Goal: Use online tool/utility: Utilize a website feature to perform a specific function

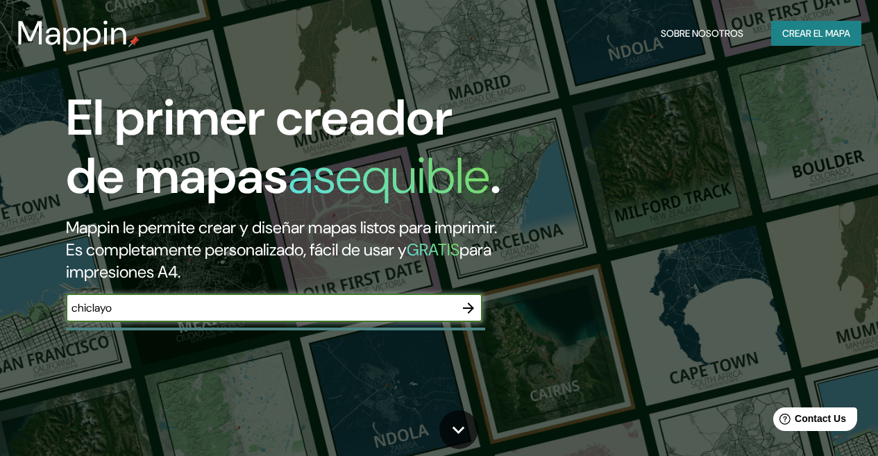
type input "chiclayo"
click at [468, 257] on h2 "Mappin le permite crear y diseñar mapas listos para imprimir. Es completamente …" at bounding box center [285, 250] width 439 height 67
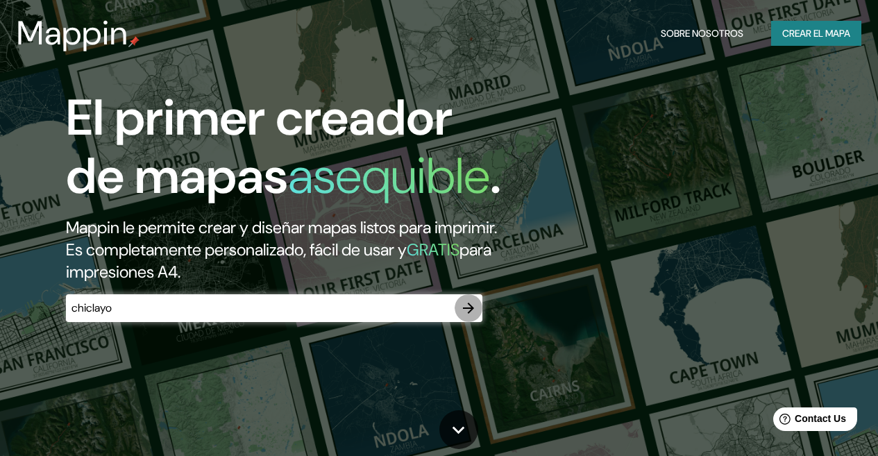
click at [463, 316] on icon "button" at bounding box center [468, 308] width 17 height 17
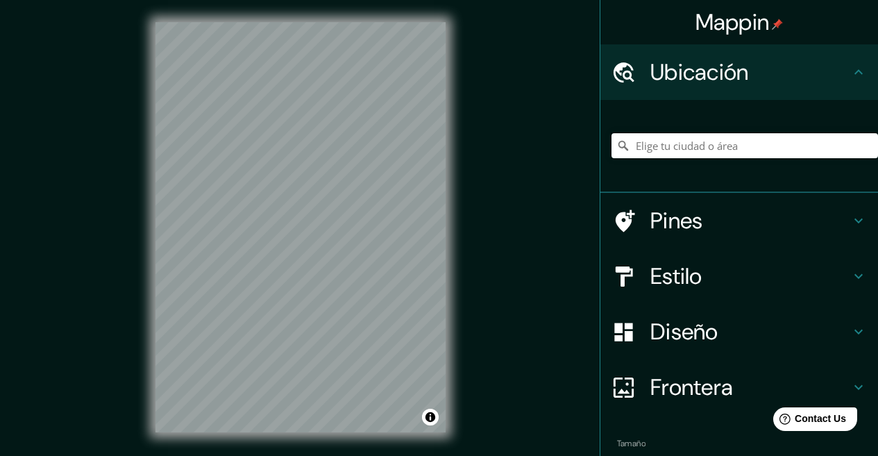
click at [638, 143] on input "Elige tu ciudad o área" at bounding box center [744, 145] width 266 height 25
click at [641, 142] on input "[GEOGRAPHIC_DATA][PERSON_NAME], [GEOGRAPHIC_DATA], [GEOGRAPHIC_DATA], [GEOGRAPH…" at bounding box center [744, 145] width 266 height 25
click at [651, 143] on input "[GEOGRAPHIC_DATA][PERSON_NAME], [GEOGRAPHIC_DATA], [GEOGRAPHIC_DATA], [GEOGRAPH…" at bounding box center [744, 145] width 266 height 25
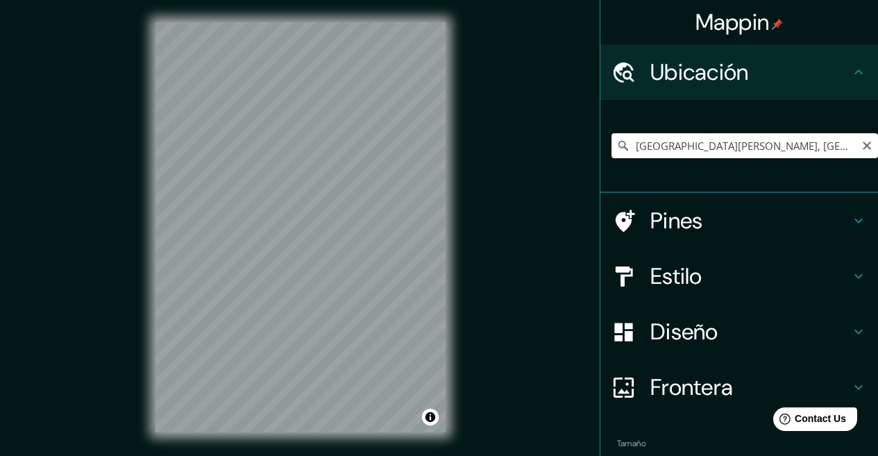
click at [651, 143] on input "[GEOGRAPHIC_DATA][PERSON_NAME], [GEOGRAPHIC_DATA], [GEOGRAPHIC_DATA], [GEOGRAPH…" at bounding box center [744, 145] width 266 height 25
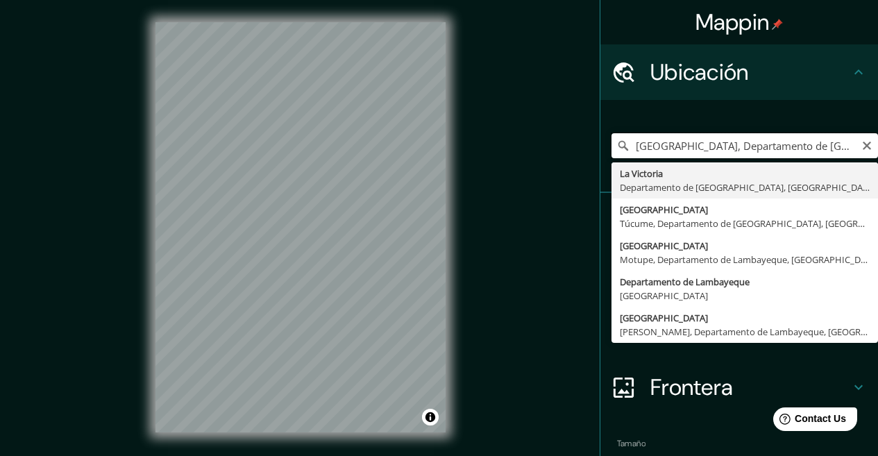
click at [685, 146] on input "[GEOGRAPHIC_DATA], Departamento de [GEOGRAPHIC_DATA], [GEOGRAPHIC_DATA]" at bounding box center [744, 145] width 266 height 25
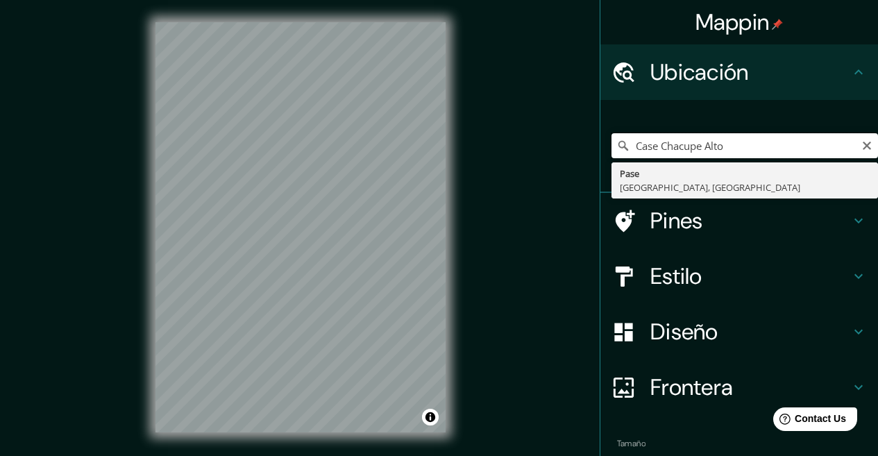
type input "Pase, [GEOGRAPHIC_DATA], [GEOGRAPHIC_DATA]"
